Goal: Communication & Community: Answer question/provide support

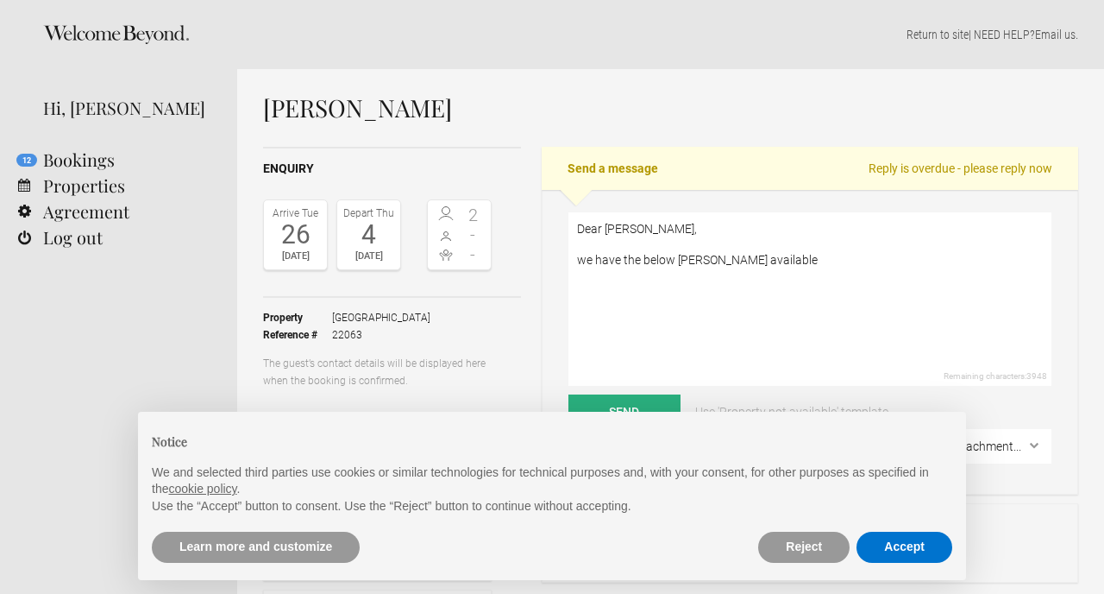
click at [707, 263] on textarea "Dear [PERSON_NAME], we have the below [PERSON_NAME] available" at bounding box center [810, 298] width 483 height 173
click at [577, 261] on textarea "Dear [PERSON_NAME], we have the below suites available" at bounding box center [810, 298] width 483 height 173
click at [813, 261] on textarea "Dear [PERSON_NAME], Presently we have the below suites available" at bounding box center [810, 298] width 483 height 173
click at [764, 262] on textarea "Dear [PERSON_NAME], Presently we have the below suites available" at bounding box center [810, 298] width 483 height 173
click at [900, 262] on textarea "Dear [PERSON_NAME], Presently we have the below suites described below available" at bounding box center [810, 298] width 483 height 173
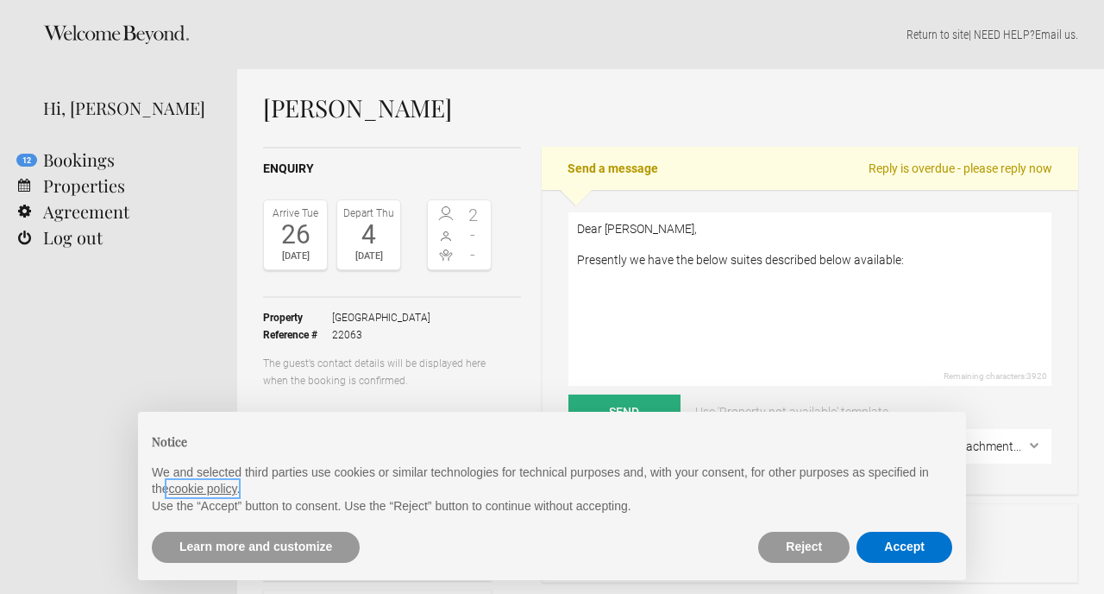
scroll to position [1, 0]
drag, startPoint x: 695, startPoint y: 260, endPoint x: 728, endPoint y: 261, distance: 32.8
click at [728, 261] on textarea "Dear [PERSON_NAME], Presently we have the below suites described below availabl…" at bounding box center [810, 297] width 483 height 173
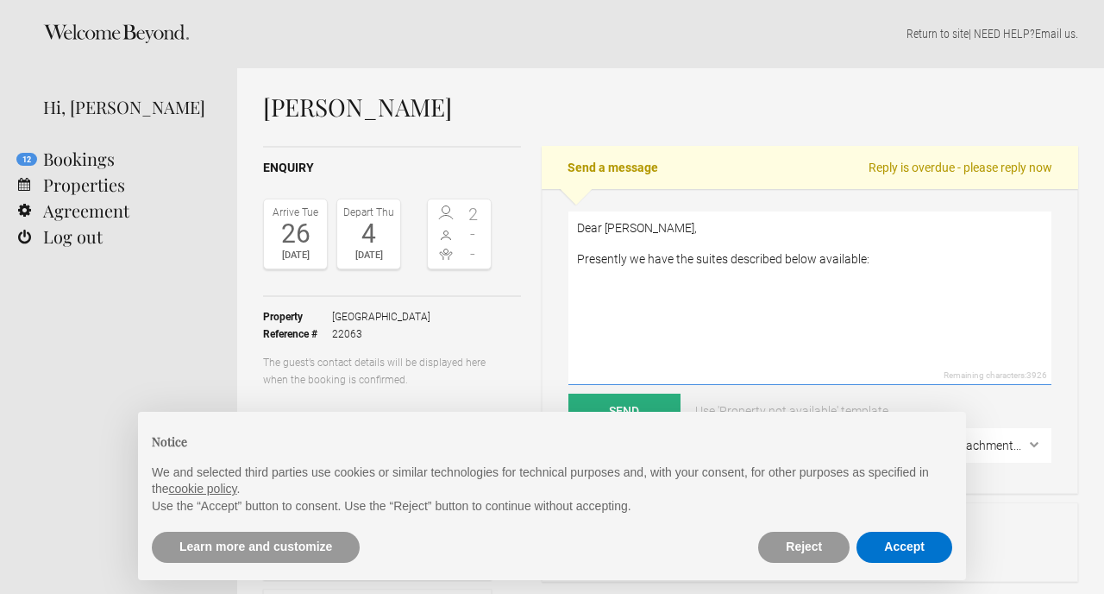
click at [870, 260] on textarea "Dear [PERSON_NAME], Presently we have the suites described below available:" at bounding box center [810, 297] width 483 height 173
click at [878, 261] on textarea "Dear [PERSON_NAME], Presently we have the suites described below available:" at bounding box center [810, 297] width 483 height 173
paste textarea "Lor ipsum dol sit ametc adi elitsed doei tempor incididunt ut labor etdolore ma…"
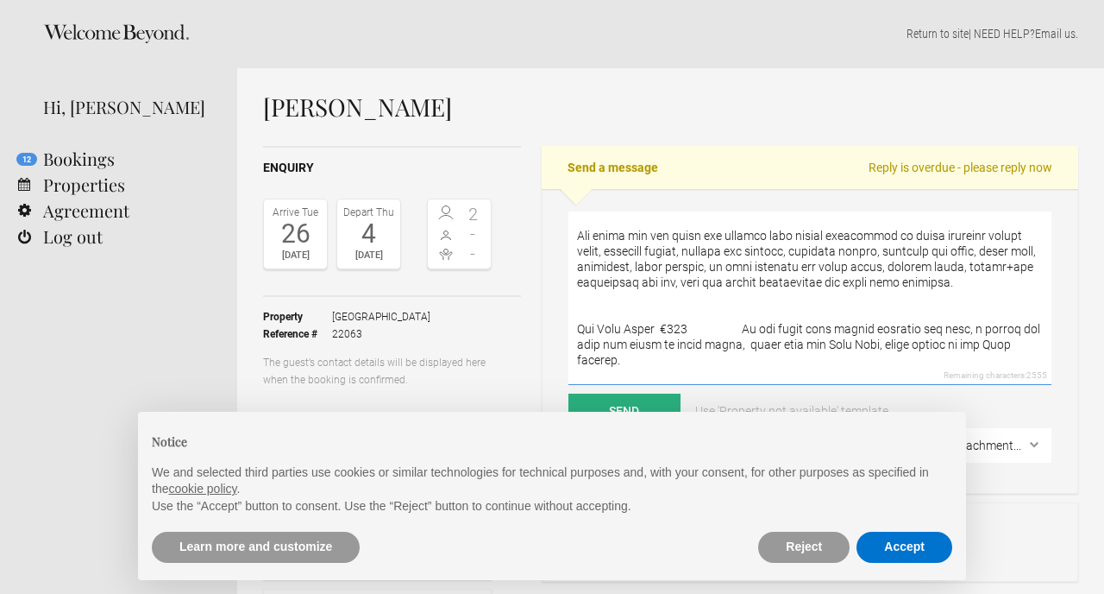
scroll to position [63, 0]
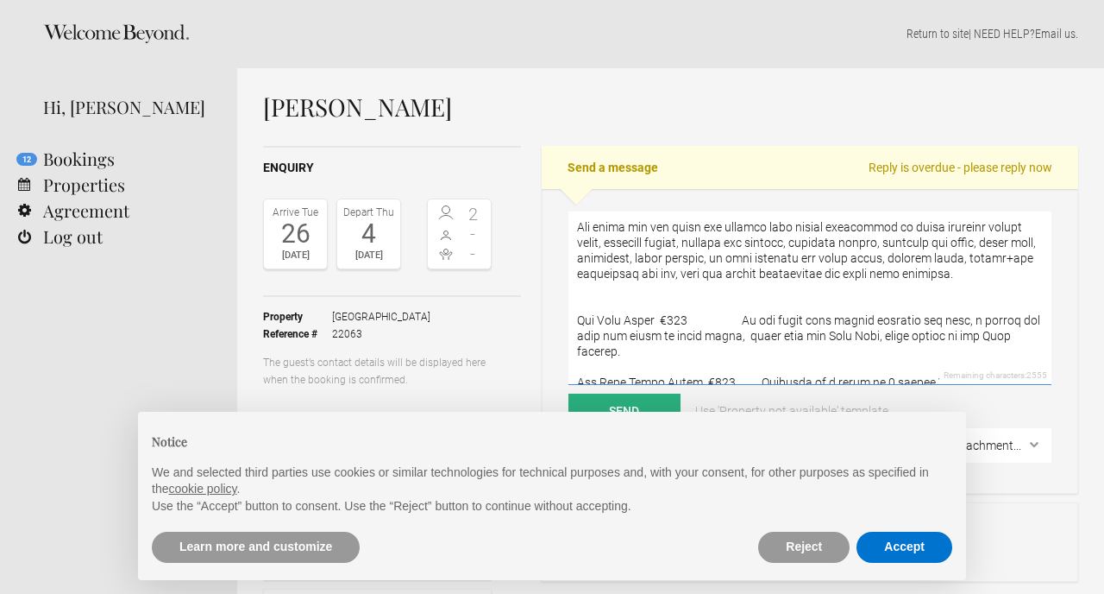
click at [577, 306] on textarea at bounding box center [810, 297] width 483 height 173
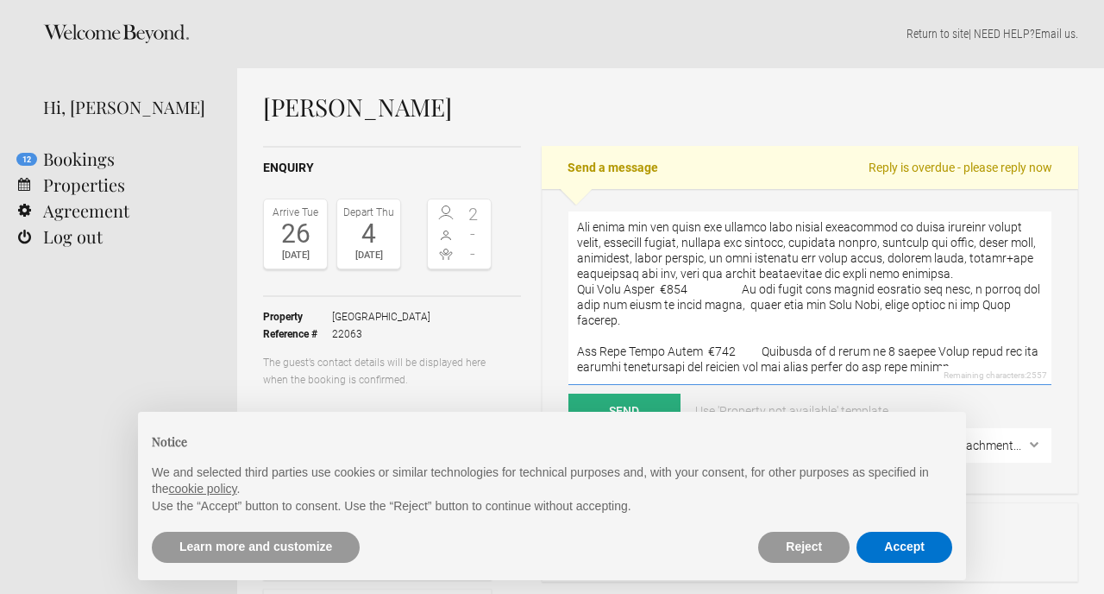
drag, startPoint x: 577, startPoint y: 288, endPoint x: 575, endPoint y: 340, distance: 51.8
click at [575, 340] on textarea at bounding box center [810, 297] width 483 height 173
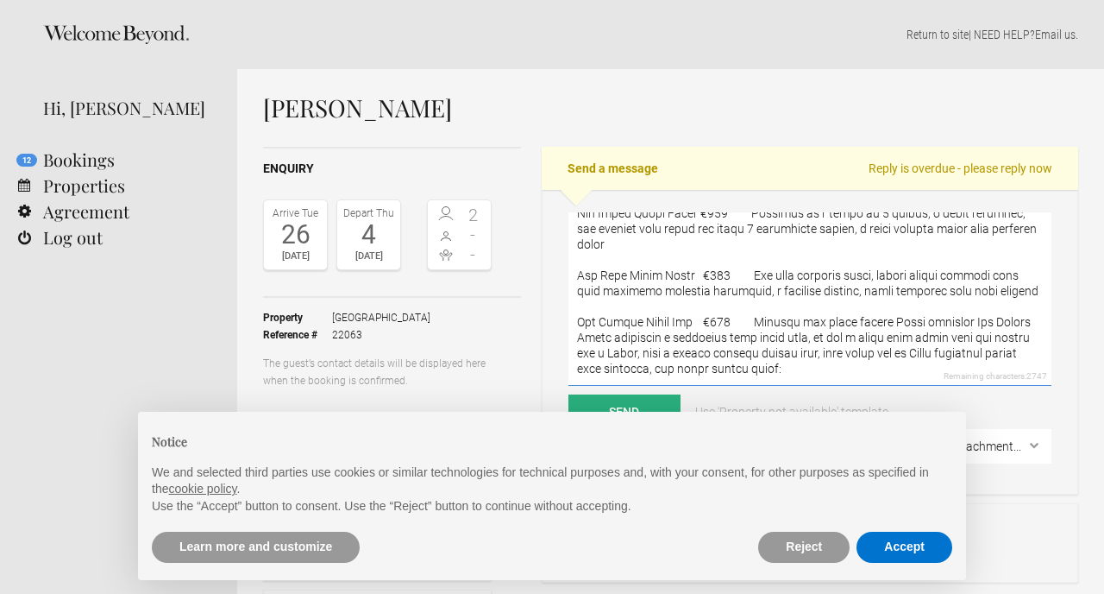
scroll to position [4, 0]
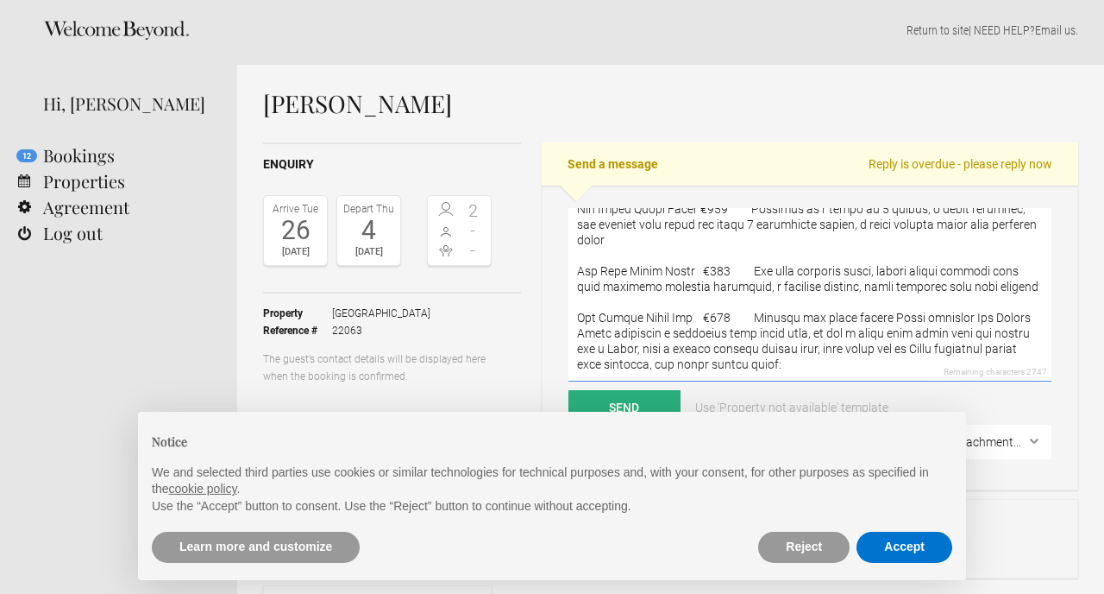
click at [579, 307] on textarea at bounding box center [810, 294] width 483 height 173
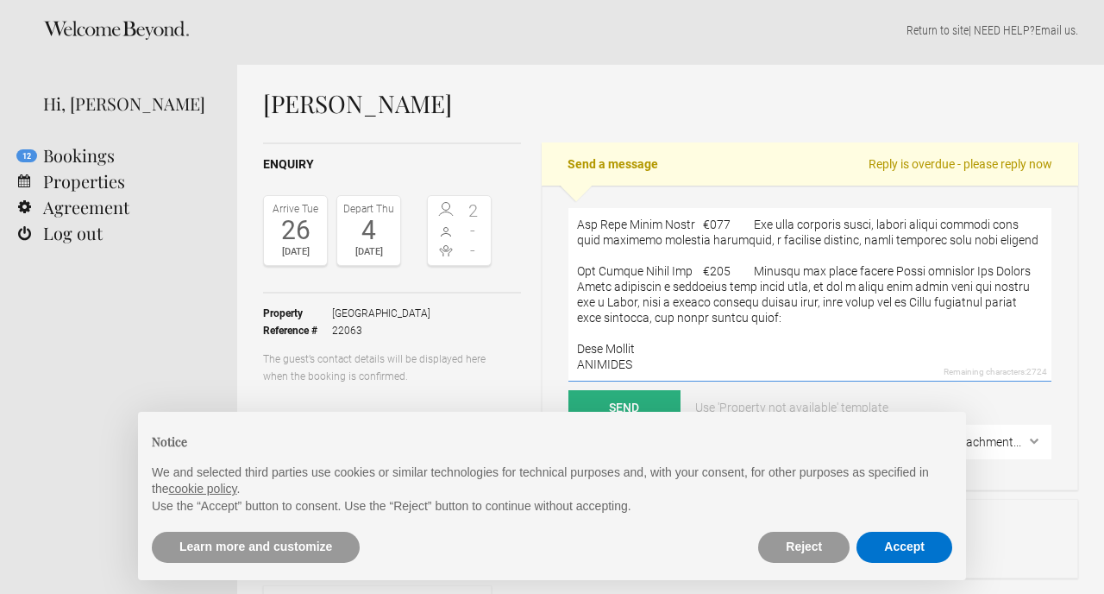
type textarea "Lore Ipsumdo, Sitametco ad elit sed doeius temporinc utlab etdolorem: Ali enima…"
click at [614, 399] on div "× Notice We and selected third parties use cookies or similar technologies for …" at bounding box center [552, 496] width 856 height 196
click at [628, 399] on div "× Notice We and selected third parties use cookies or similar technologies for …" at bounding box center [552, 496] width 856 height 196
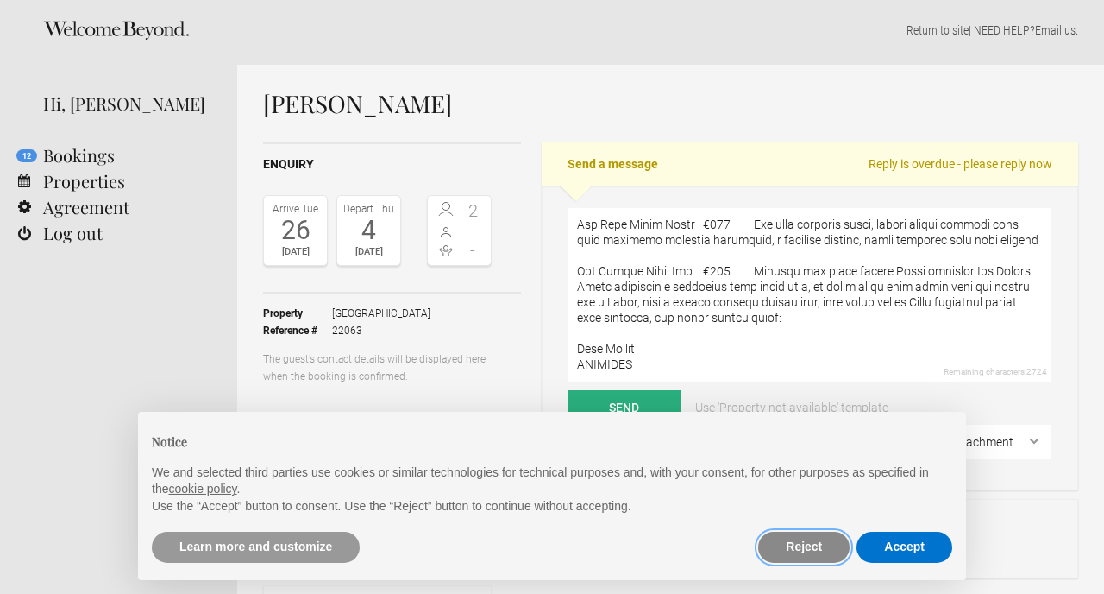
click at [797, 547] on button "Reject" at bounding box center [803, 546] width 91 height 31
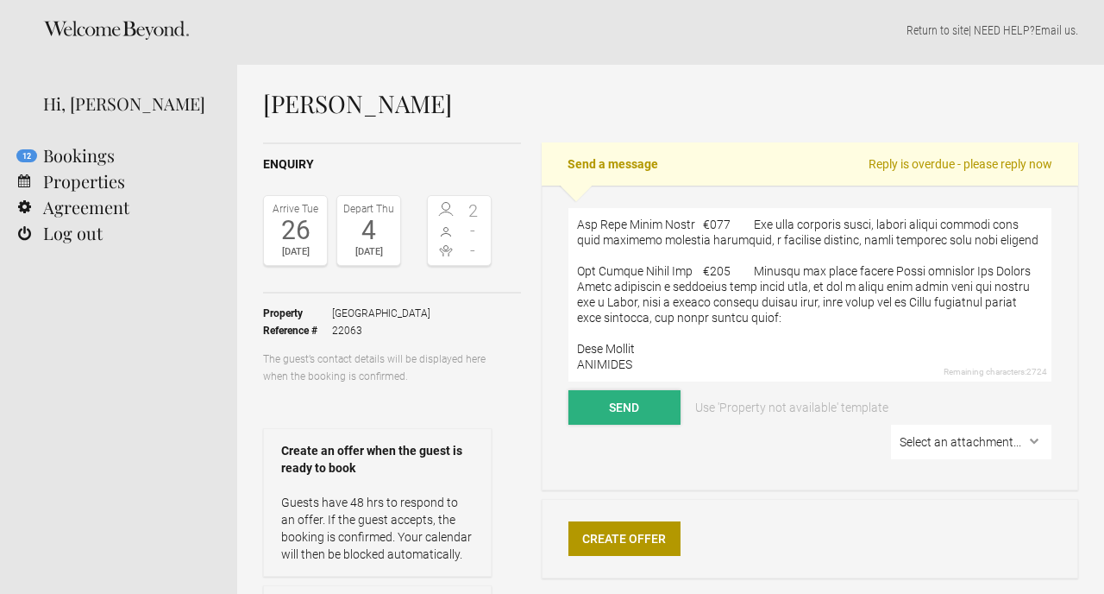
click at [621, 403] on button "Send" at bounding box center [625, 407] width 112 height 35
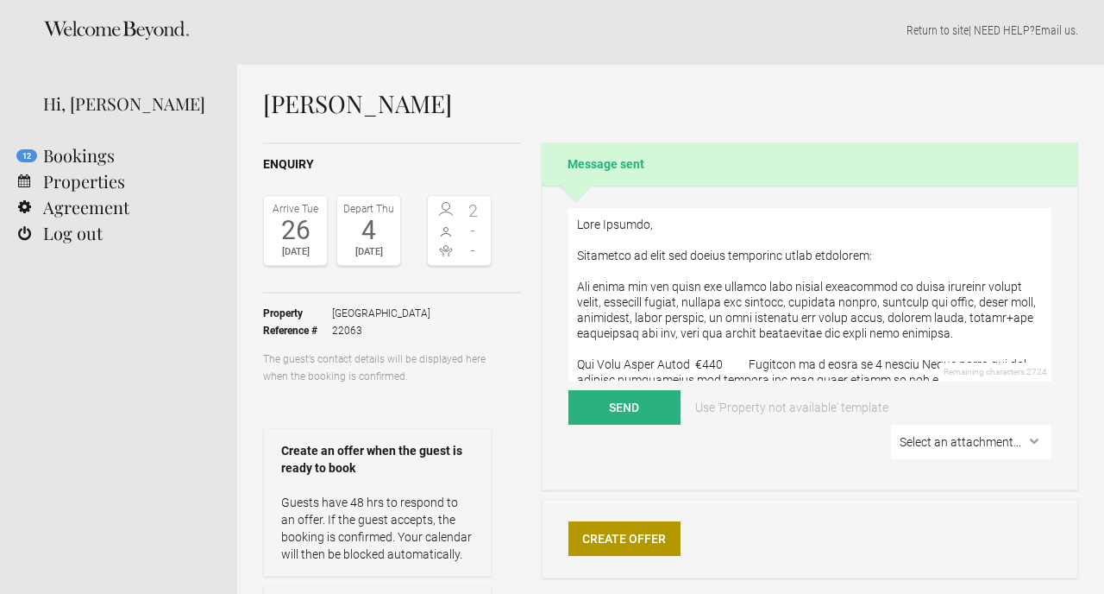
scroll to position [0, 0]
